Goal: Check status

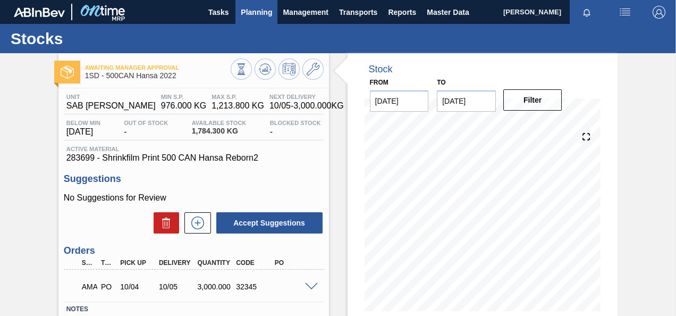
click at [253, 7] on span "Planning" at bounding box center [256, 12] width 31 height 13
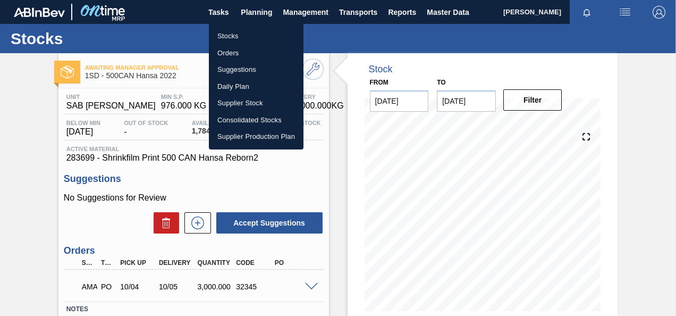
click at [231, 55] on li "Orders" at bounding box center [256, 53] width 95 height 17
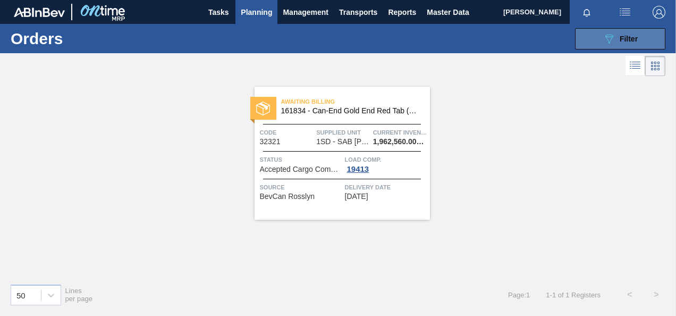
click at [609, 35] on icon "089F7B8B-B2A5-4AFE-B5C0-19BA573D28AC" at bounding box center [609, 38] width 13 height 13
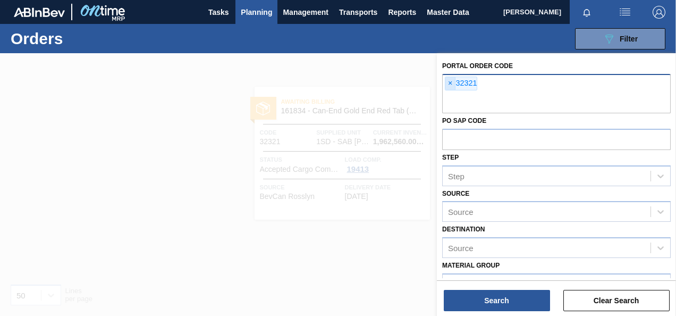
click at [450, 80] on span "×" at bounding box center [450, 83] width 10 height 13
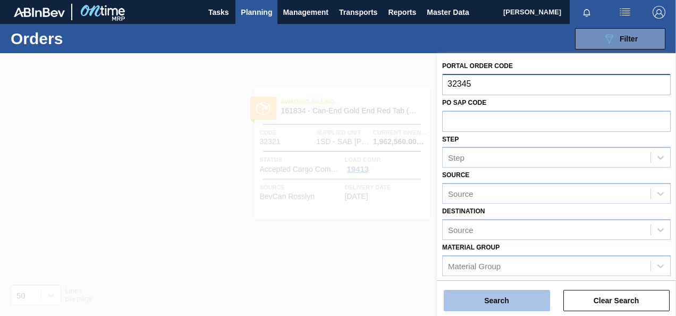
type input "32345"
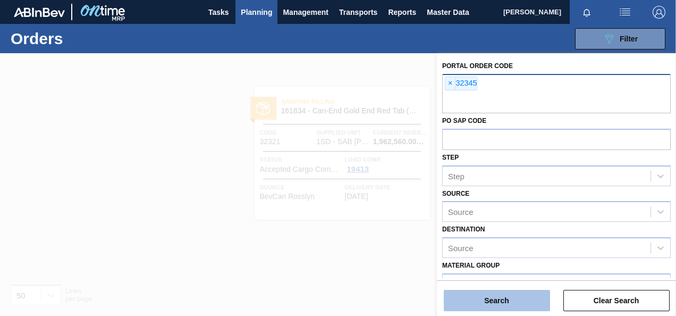
click at [504, 308] on button "Search" at bounding box center [497, 300] width 106 height 21
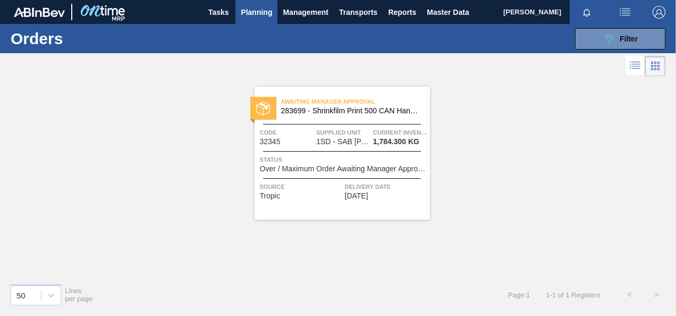
click at [333, 139] on span "1SD - SAB [PERSON_NAME]" at bounding box center [342, 142] width 53 height 8
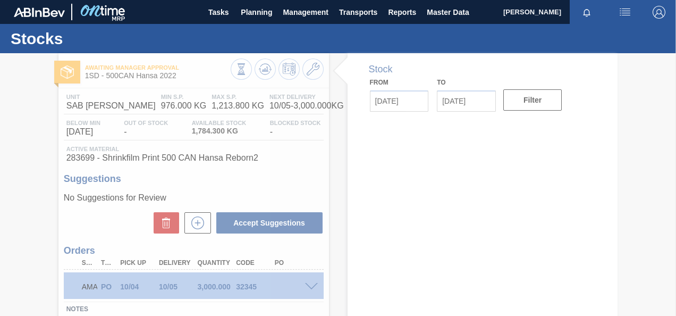
type input "[DATE]"
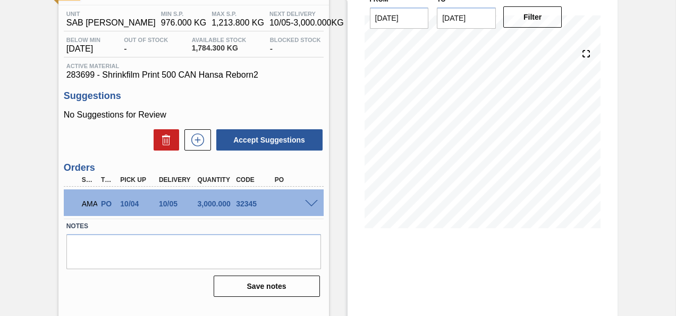
scroll to position [106, 0]
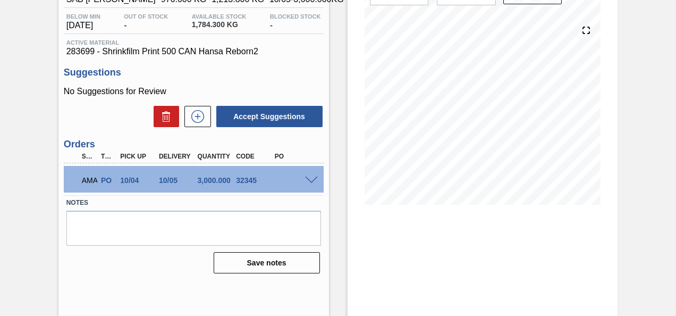
click at [309, 180] on span at bounding box center [311, 180] width 13 height 8
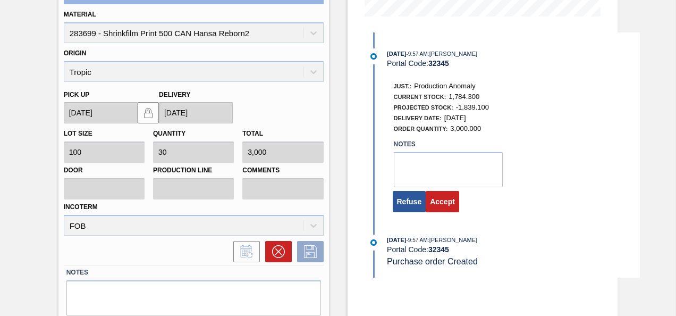
scroll to position [319, 0]
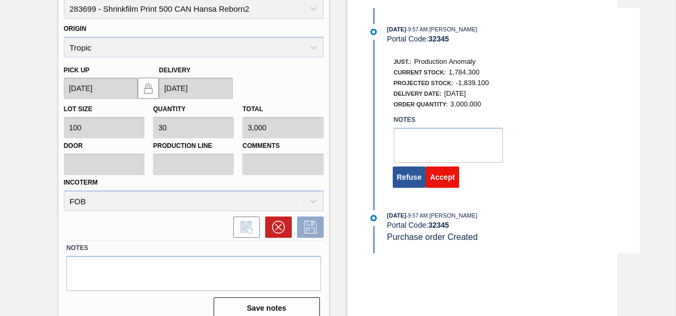
click at [440, 177] on button "Accept" at bounding box center [442, 176] width 33 height 21
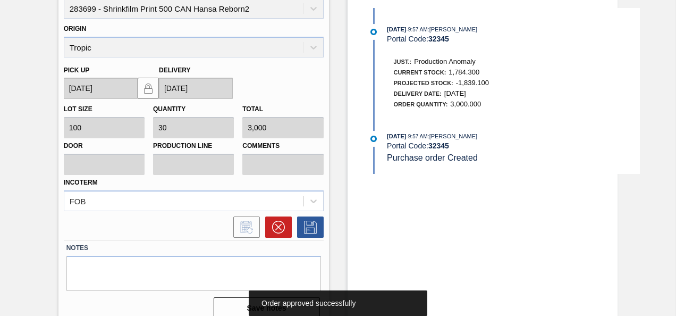
scroll to position [141, 0]
